Goal: Task Accomplishment & Management: Complete application form

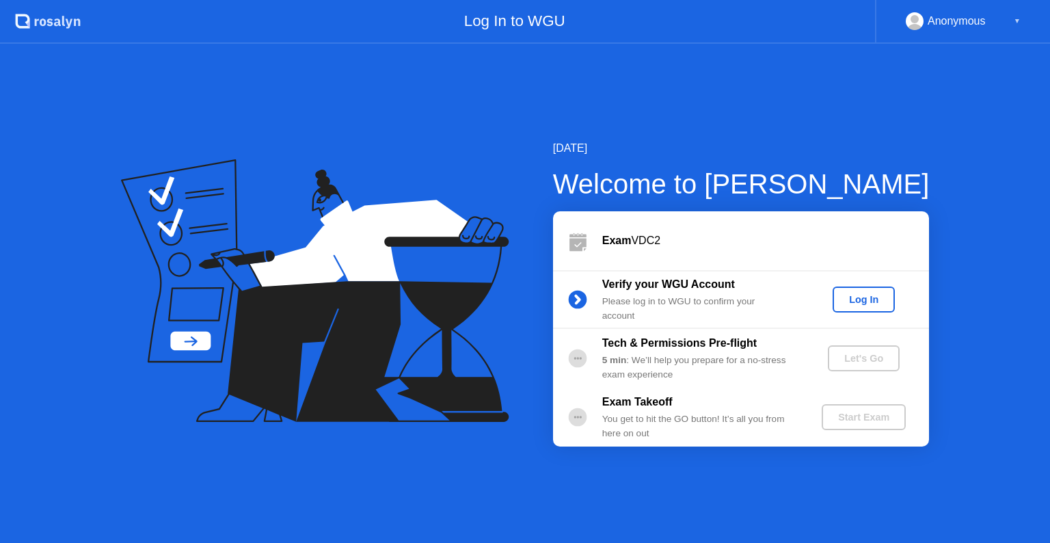
click at [877, 294] on div "Log In" at bounding box center [863, 299] width 51 height 11
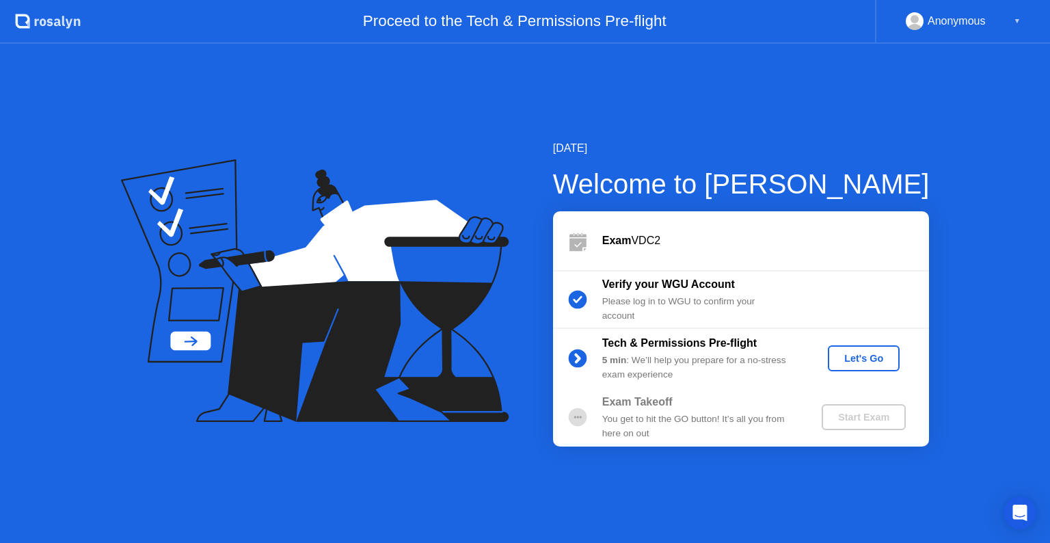
click at [868, 358] on div "Let's Go" at bounding box center [863, 358] width 61 height 11
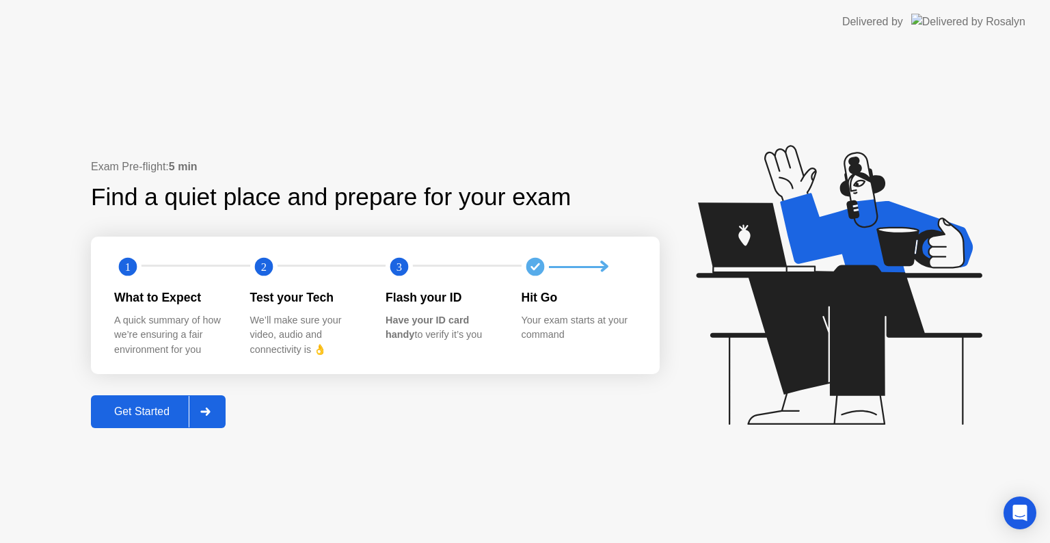
click at [163, 405] on div "Get Started" at bounding box center [142, 411] width 94 height 12
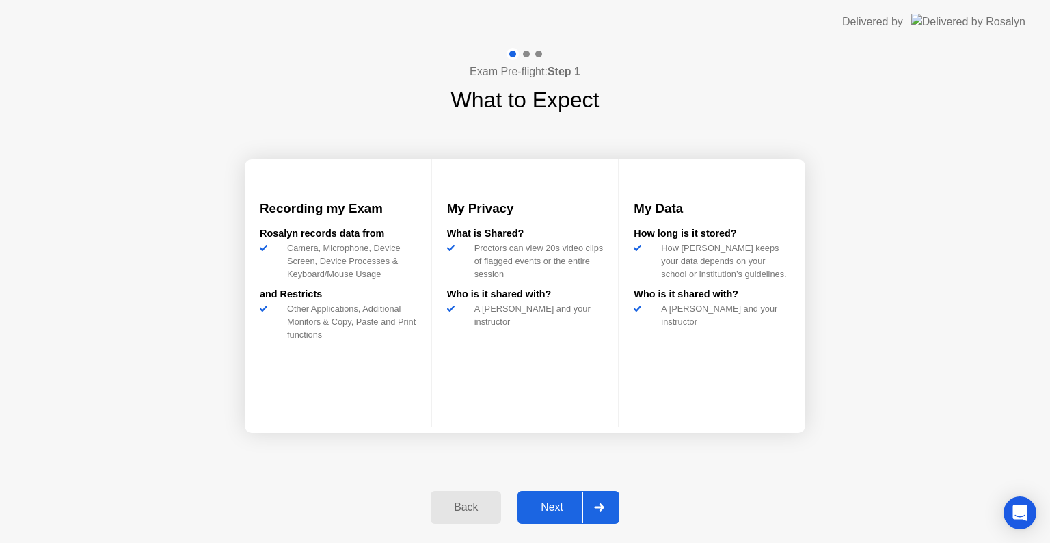
click at [571, 501] on div "Next" at bounding box center [552, 507] width 61 height 12
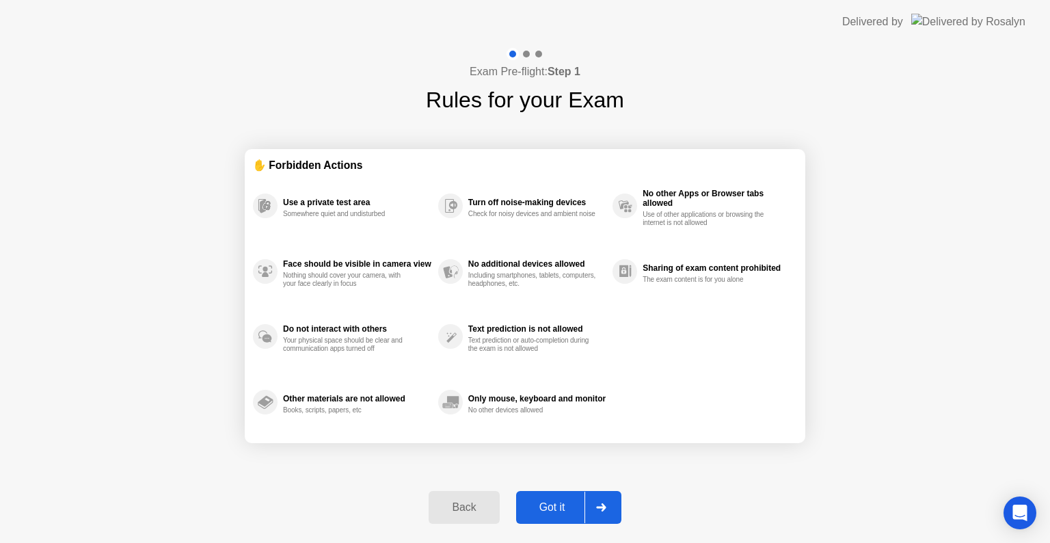
click at [564, 507] on div "Got it" at bounding box center [552, 507] width 64 height 12
select select "**********"
select select "*******"
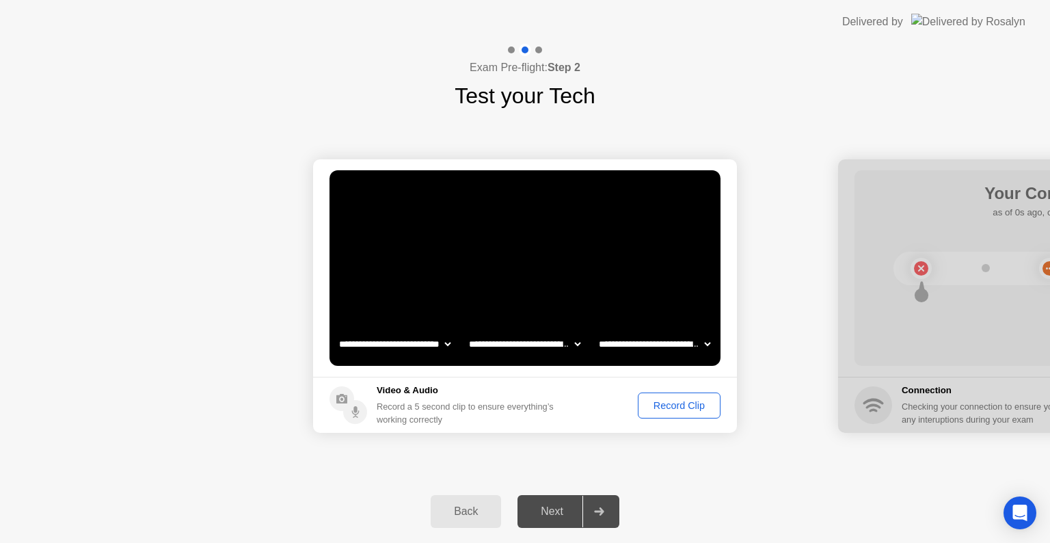
click at [692, 410] on div "Record Clip" at bounding box center [679, 405] width 73 height 11
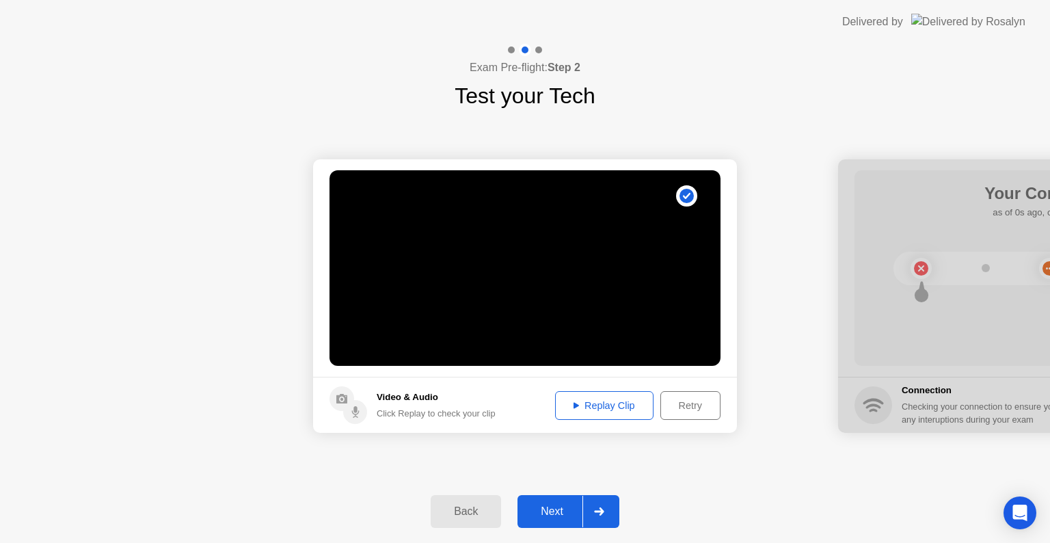
click at [570, 513] on div "Next" at bounding box center [552, 511] width 61 height 12
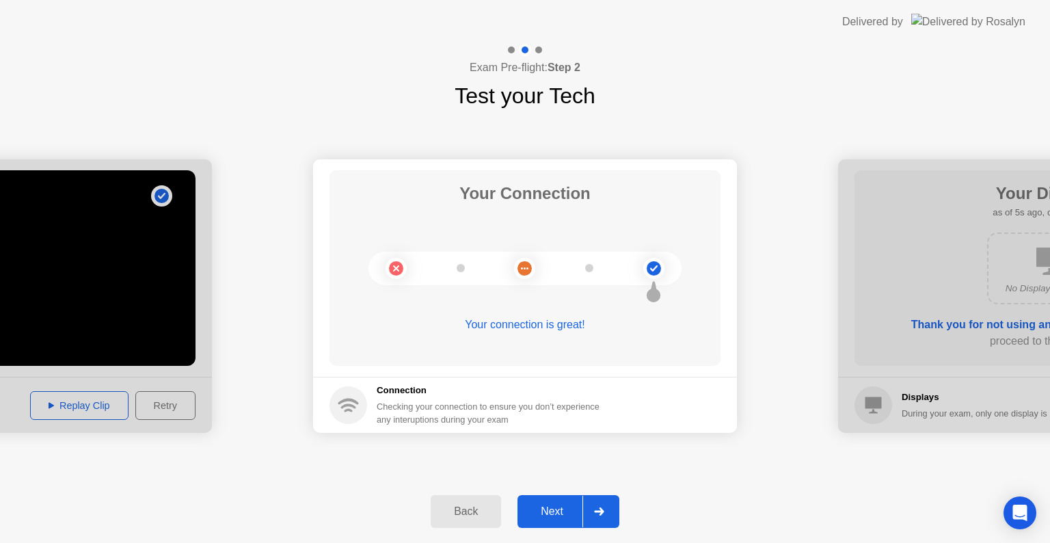
click at [563, 511] on div "Next" at bounding box center [552, 511] width 61 height 12
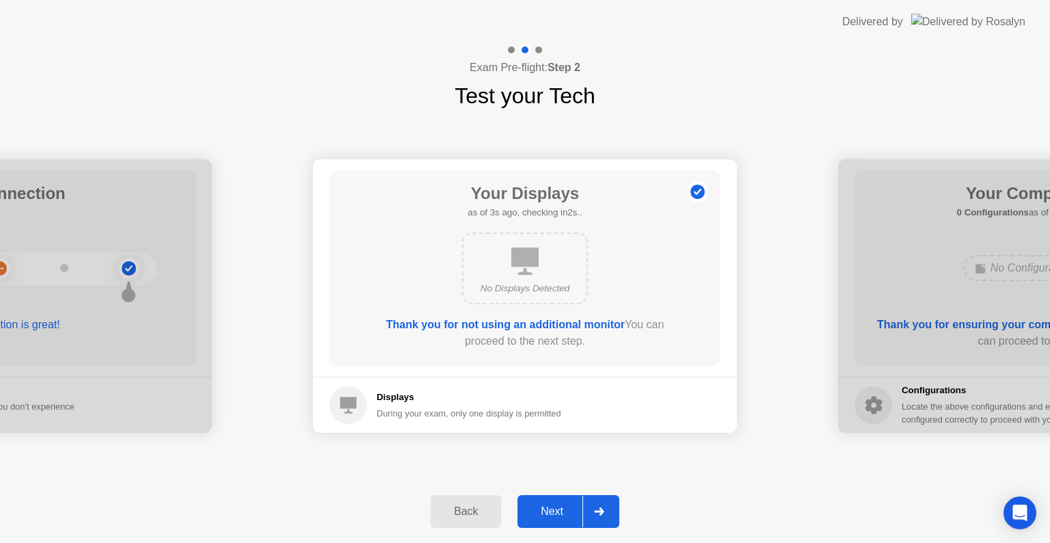
click at [562, 511] on div "Next" at bounding box center [552, 511] width 61 height 12
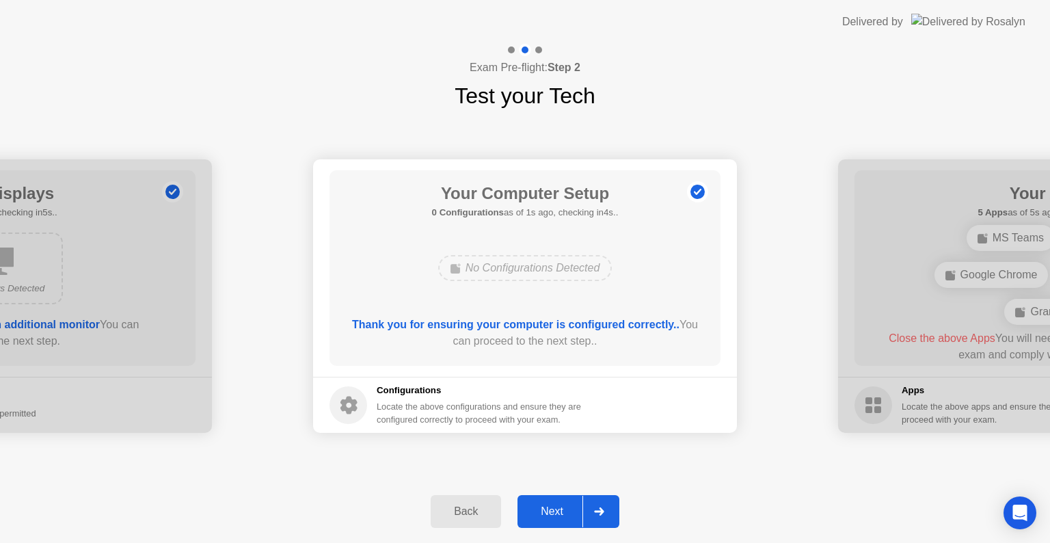
click at [562, 511] on div "Next" at bounding box center [552, 511] width 61 height 12
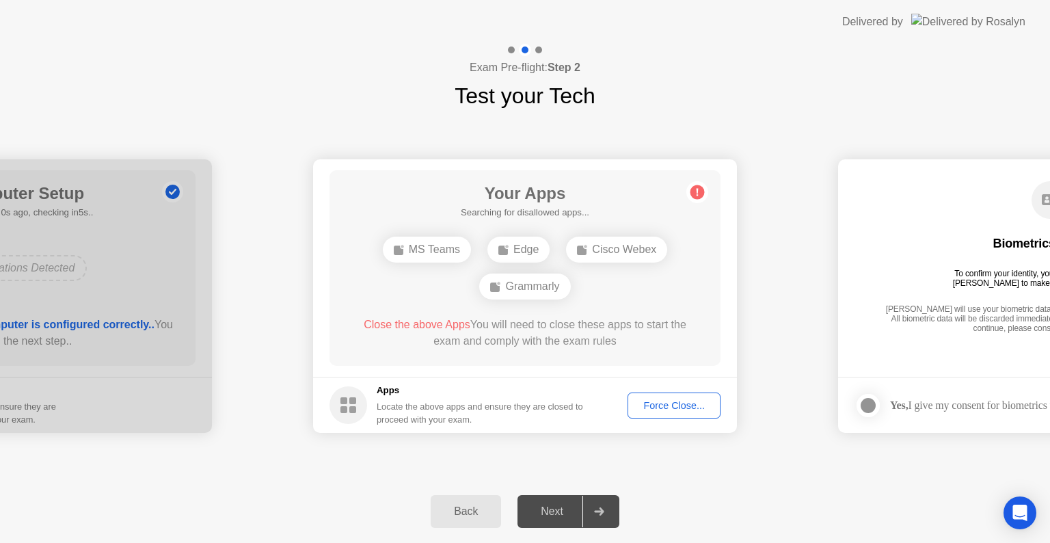
click at [665, 400] on div "Force Close..." at bounding box center [673, 405] width 83 height 11
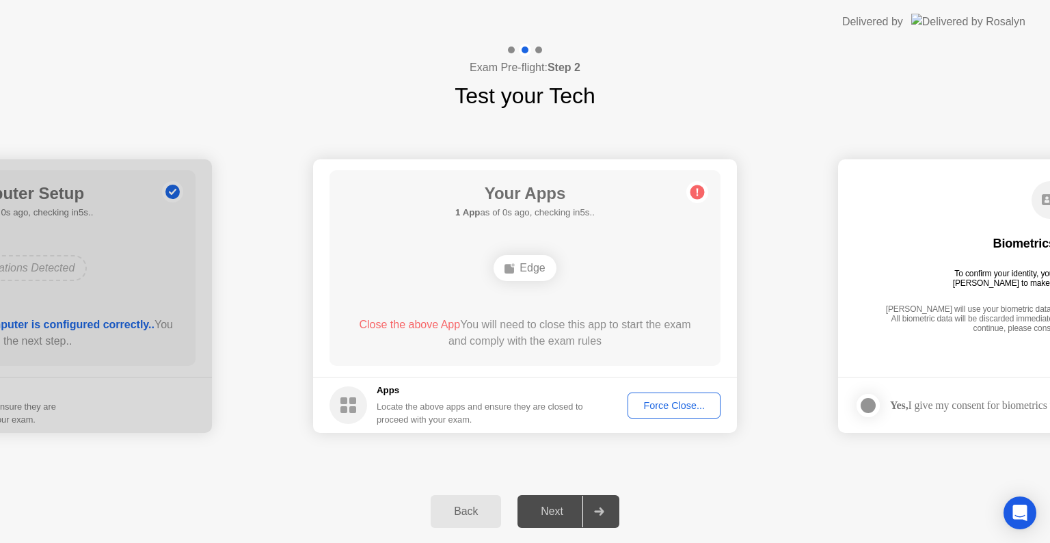
click at [818, 484] on div "Back Next" at bounding box center [525, 511] width 1050 height 63
click at [678, 407] on div "Force Close..." at bounding box center [673, 405] width 83 height 11
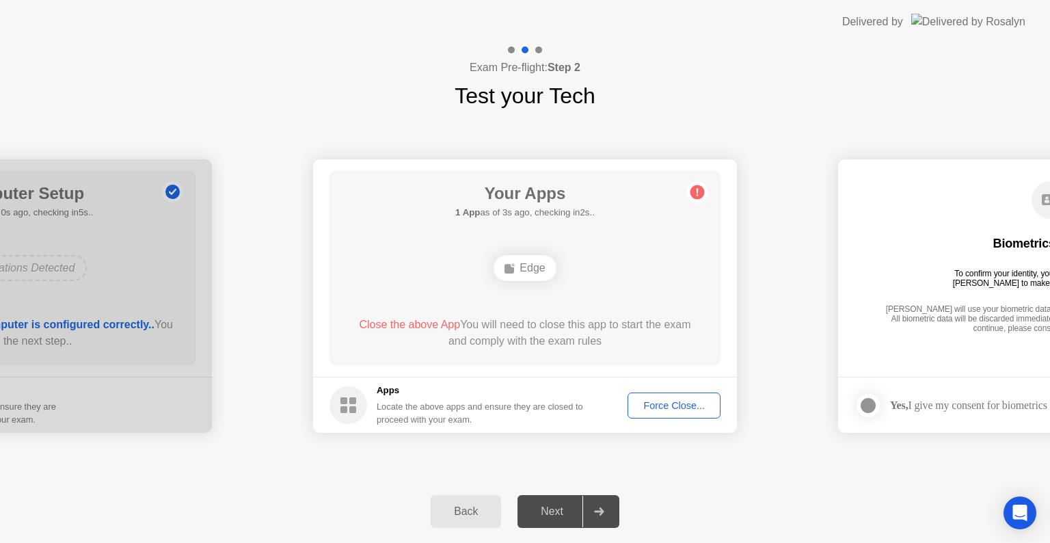
click at [674, 402] on div "Force Close..." at bounding box center [673, 405] width 83 height 11
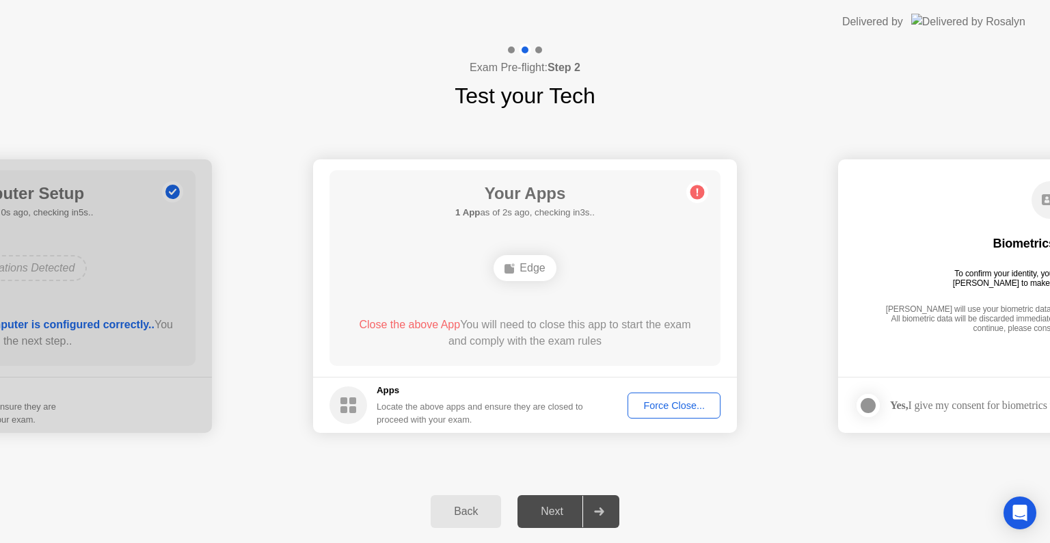
click at [695, 401] on div "Force Close..." at bounding box center [673, 405] width 83 height 11
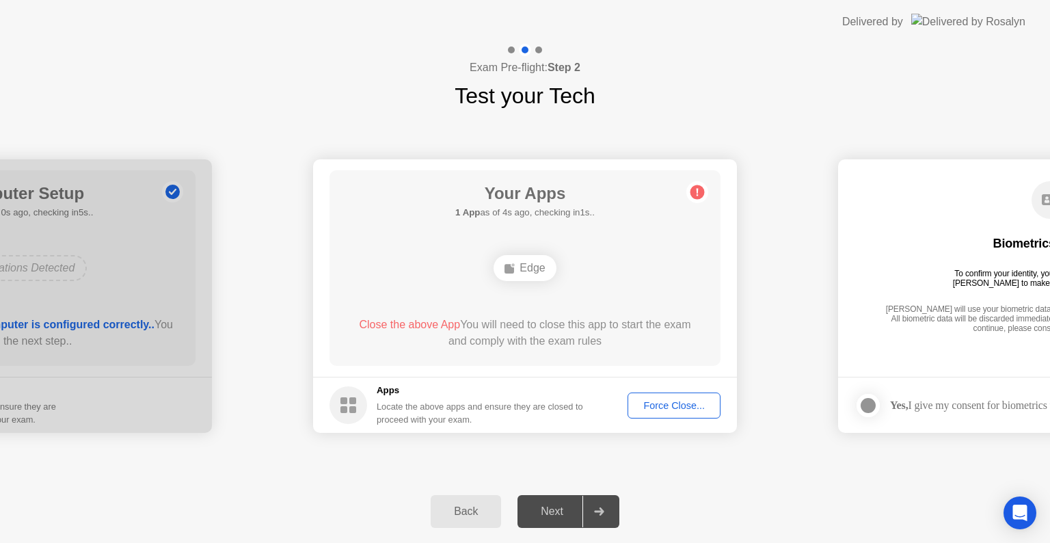
click at [760, 486] on div "Back Next" at bounding box center [525, 511] width 1050 height 63
click at [462, 505] on div "Back" at bounding box center [466, 511] width 62 height 12
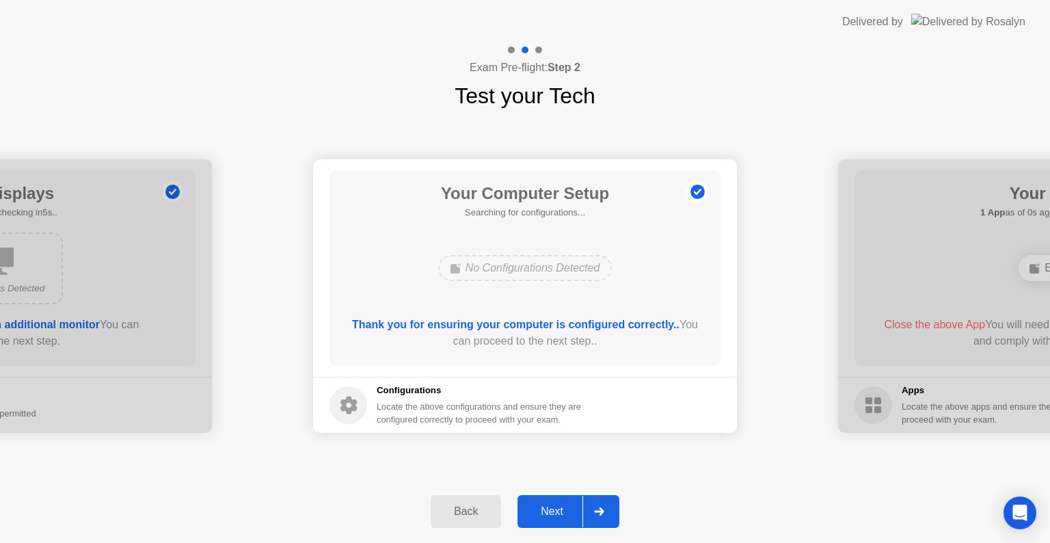
click at [559, 509] on div "Next" at bounding box center [552, 511] width 61 height 12
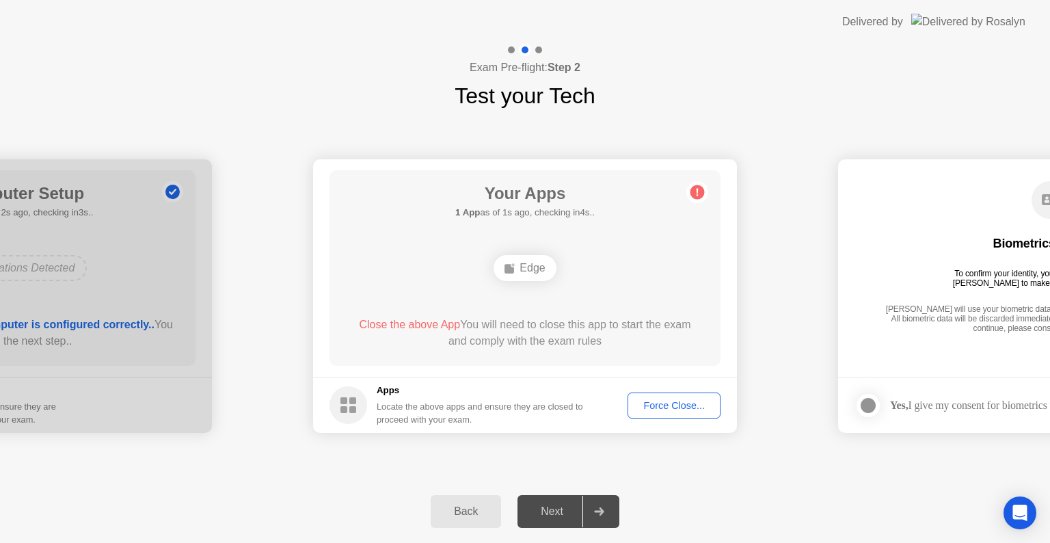
click at [658, 400] on div "Force Close..." at bounding box center [673, 405] width 83 height 11
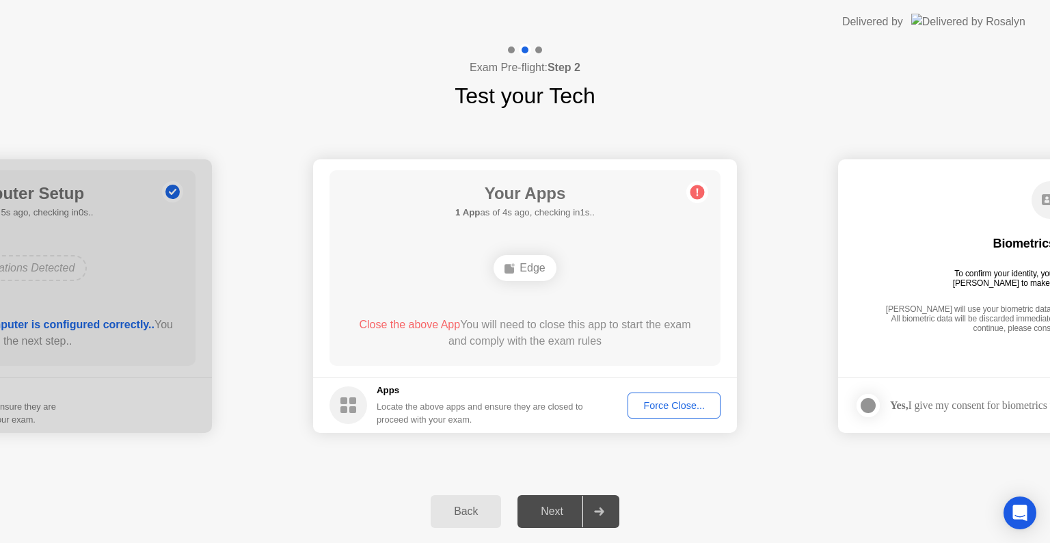
click at [535, 266] on div "Edge" at bounding box center [525, 268] width 62 height 26
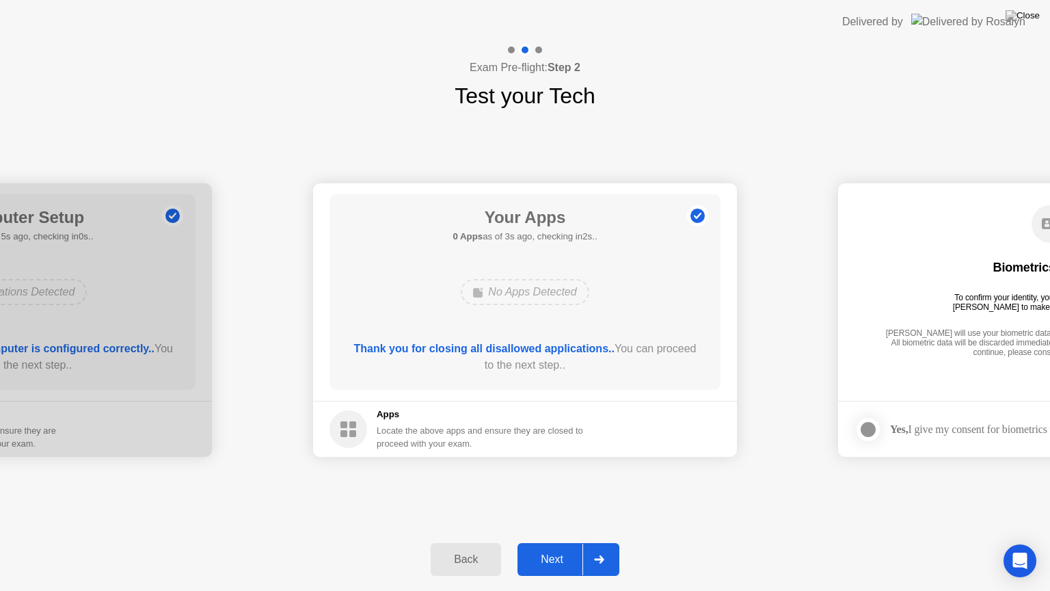
click at [563, 542] on div "Next" at bounding box center [552, 559] width 61 height 12
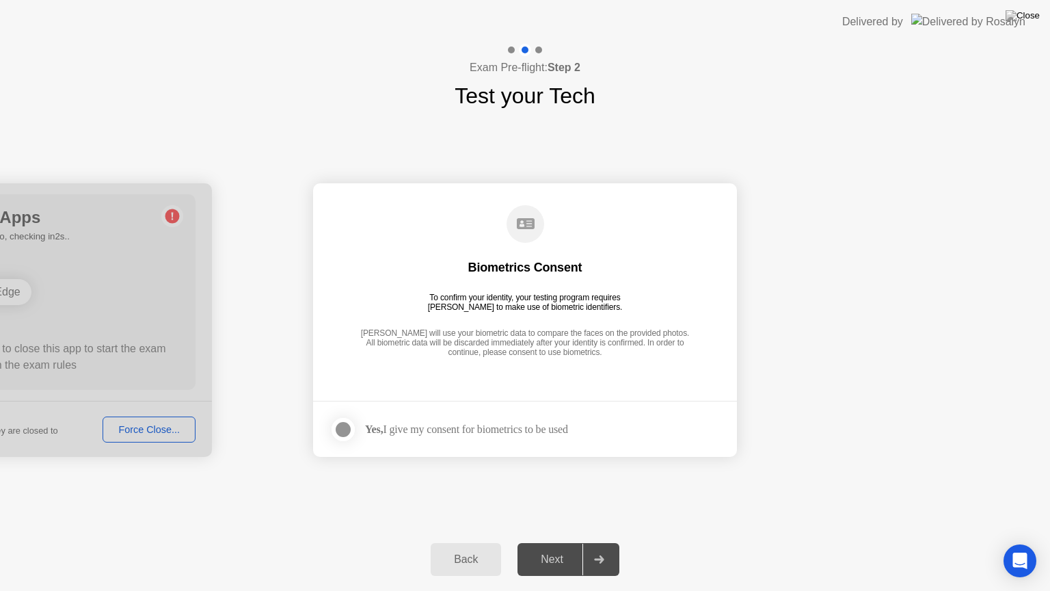
click at [338, 430] on div at bounding box center [343, 429] width 16 height 16
click at [563, 542] on div "Next" at bounding box center [552, 559] width 61 height 12
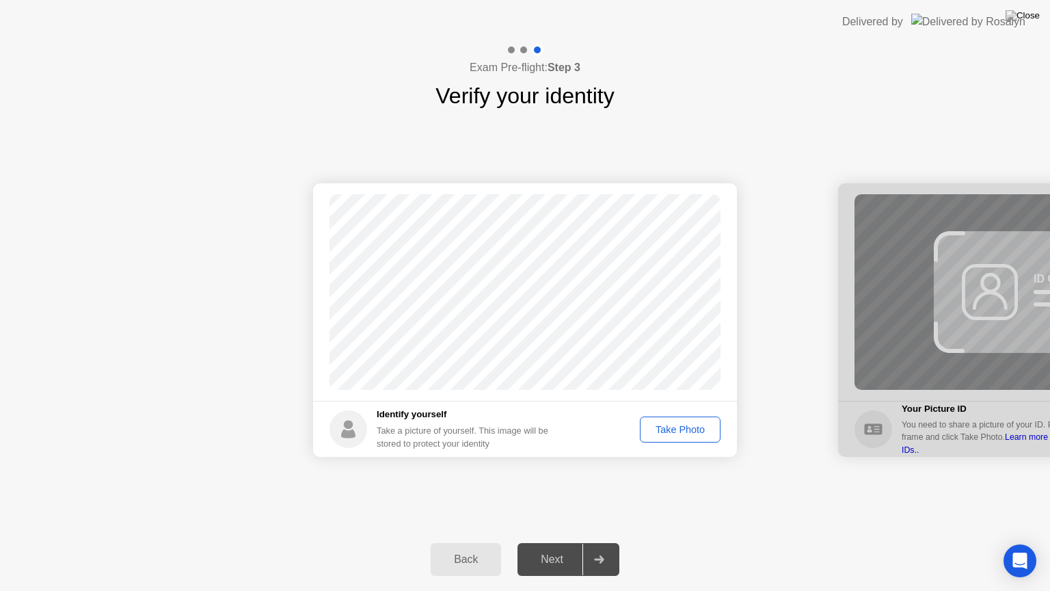
click at [686, 425] on div "Take Photo" at bounding box center [680, 429] width 71 height 11
click at [607, 542] on div at bounding box center [599, 559] width 33 height 31
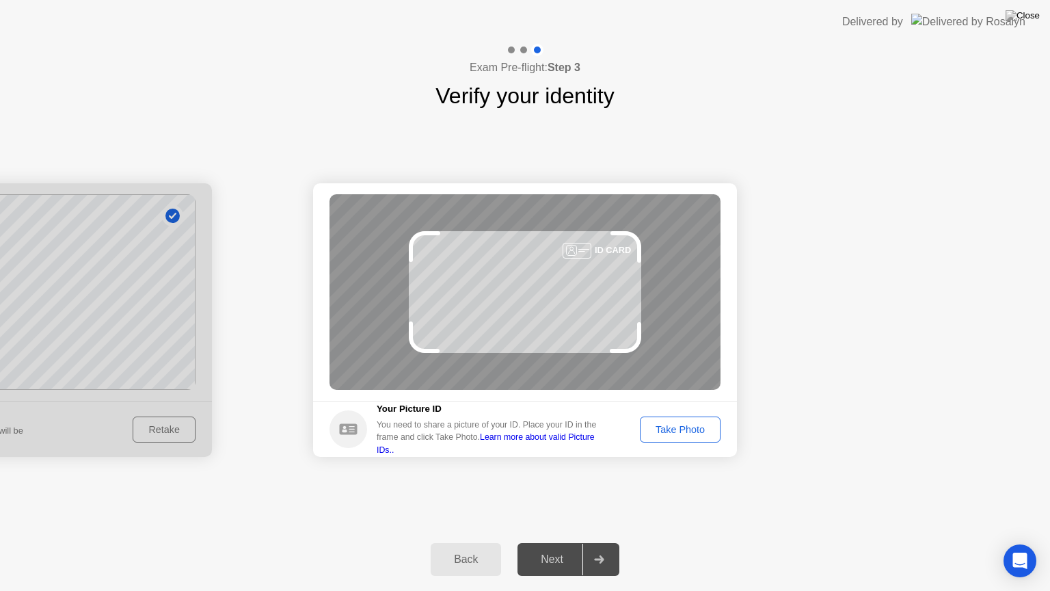
click at [695, 427] on div "Take Photo" at bounding box center [680, 429] width 71 height 11
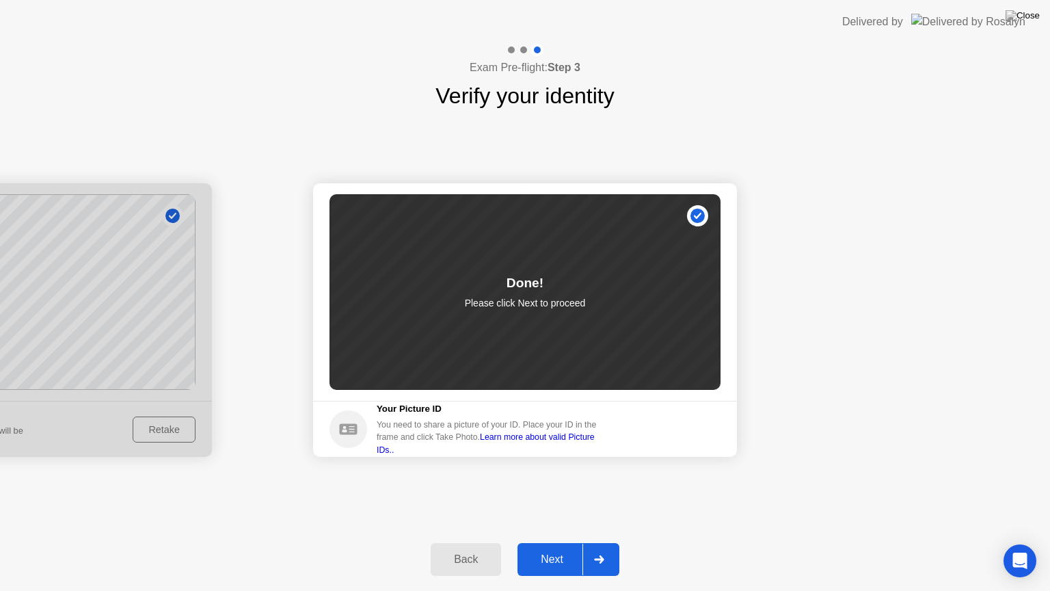
click at [572, 542] on div "Next" at bounding box center [552, 559] width 61 height 12
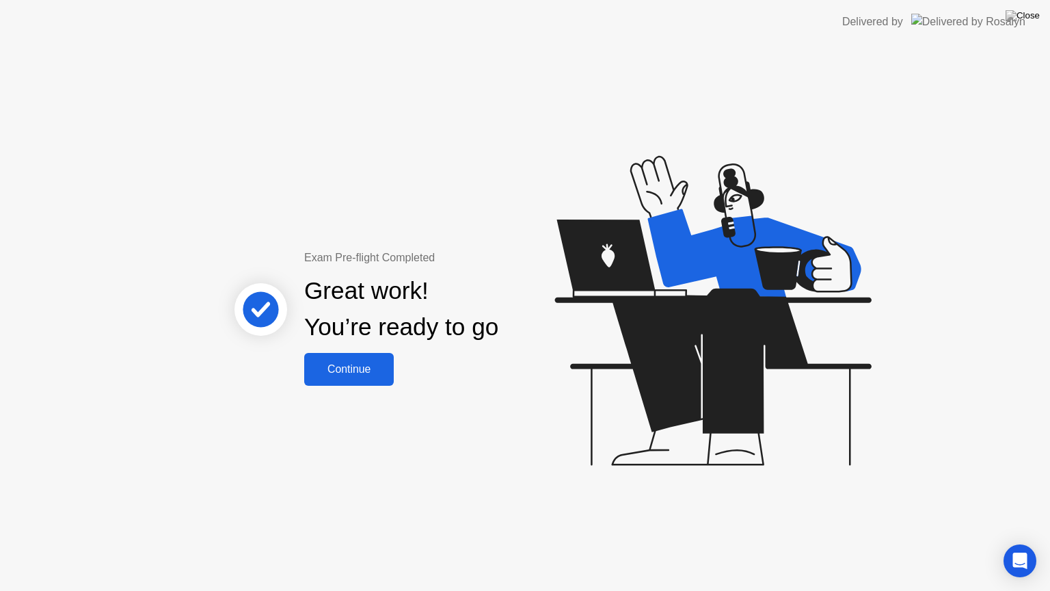
click at [371, 375] on div "Continue" at bounding box center [348, 369] width 81 height 12
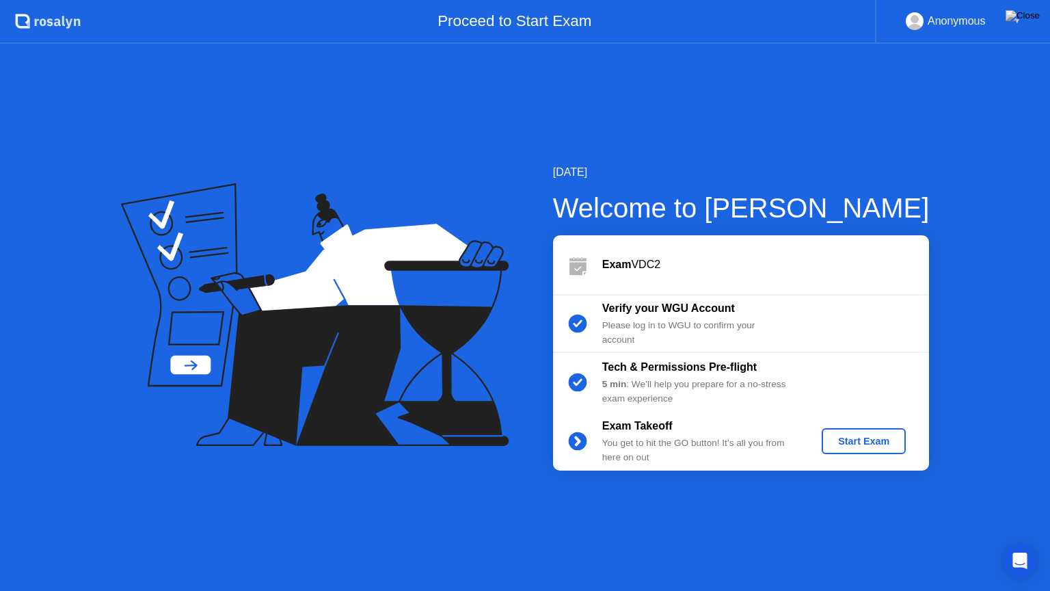
click at [857, 443] on div "Start Exam" at bounding box center [863, 441] width 73 height 11
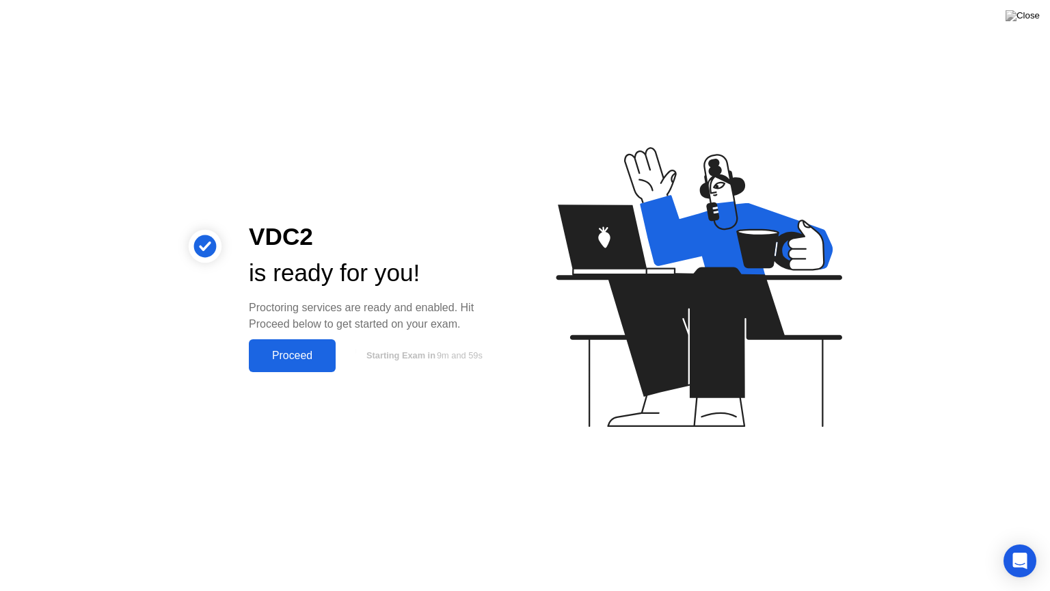
click at [292, 358] on div "Proceed" at bounding box center [292, 355] width 79 height 12
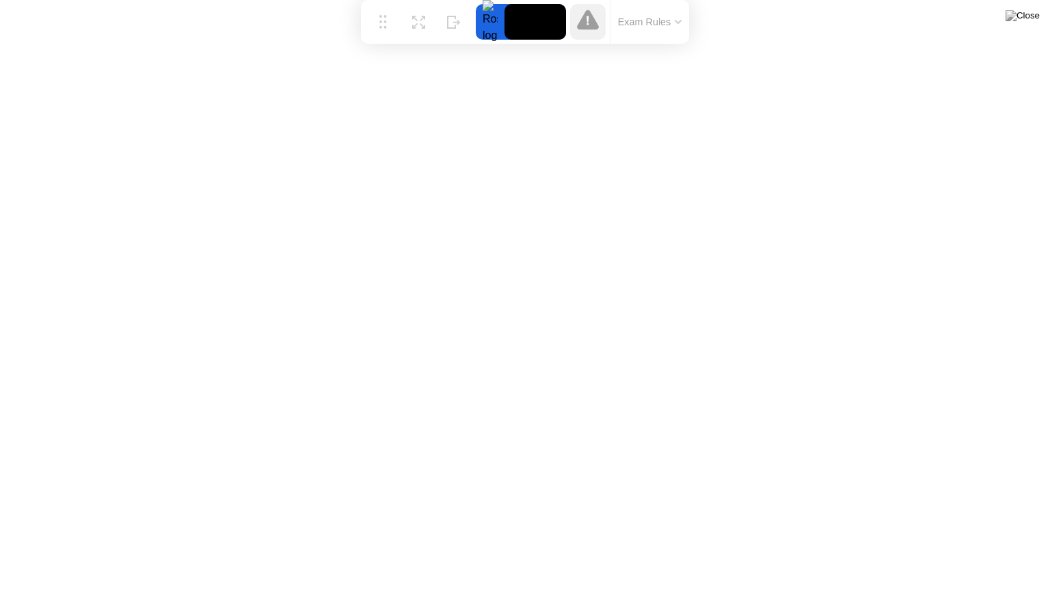
click at [667, 21] on button "Exam Rules" at bounding box center [650, 22] width 72 height 12
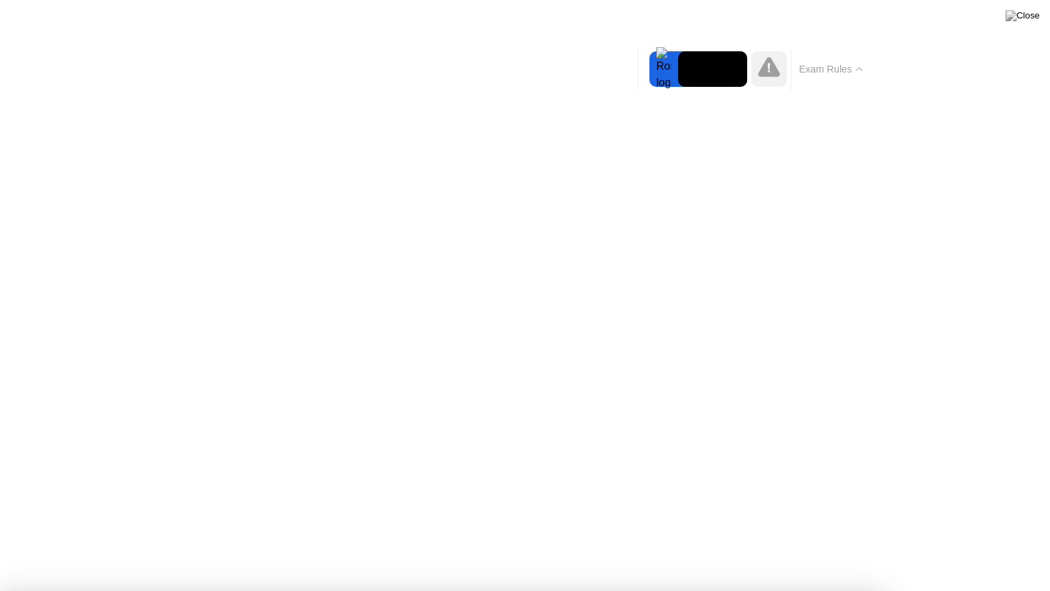
click at [846, 71] on button "Exam Rules" at bounding box center [831, 69] width 72 height 12
